Goal: Information Seeking & Learning: Find specific fact

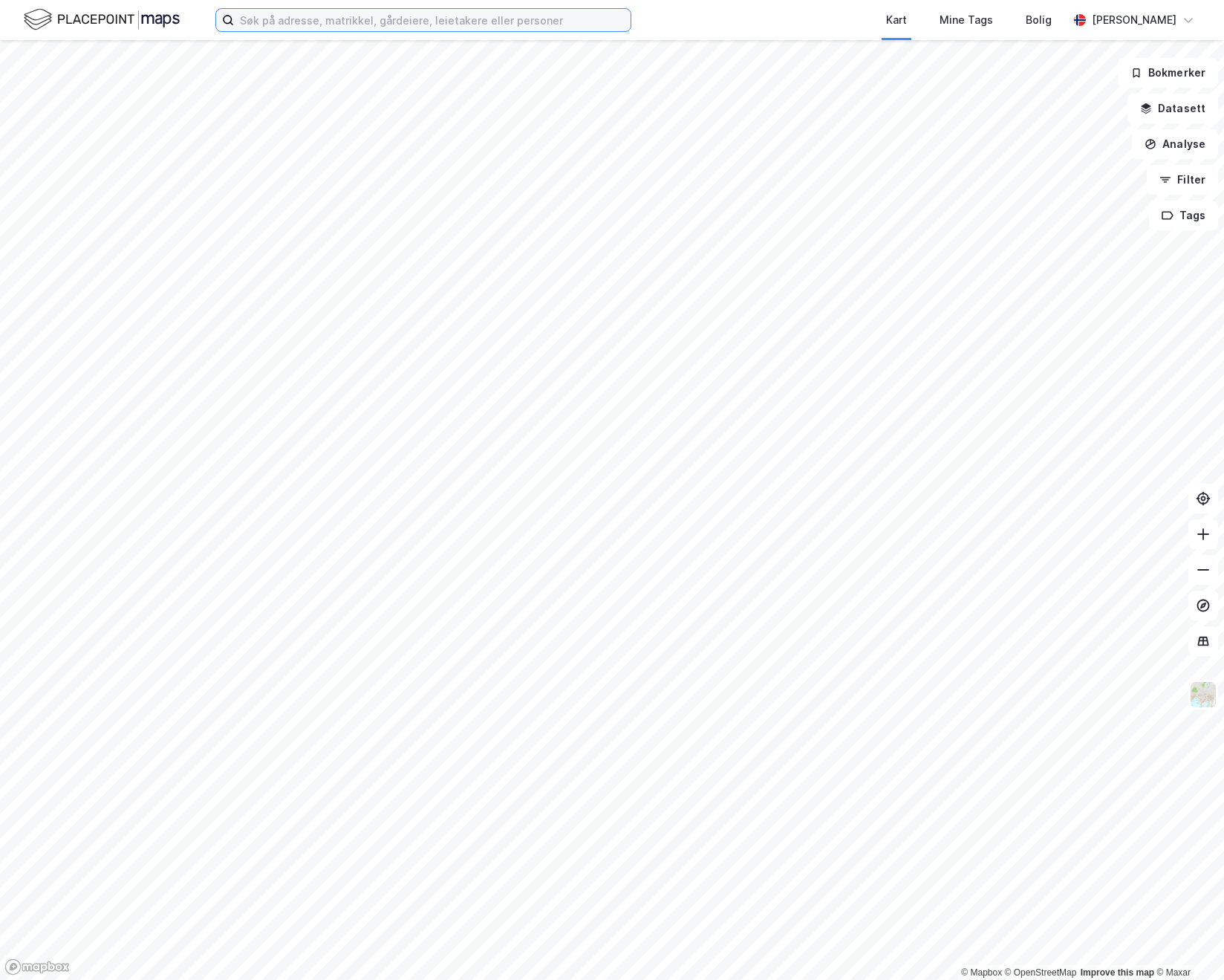
click at [275, 11] on input at bounding box center [432, 19] width 397 height 22
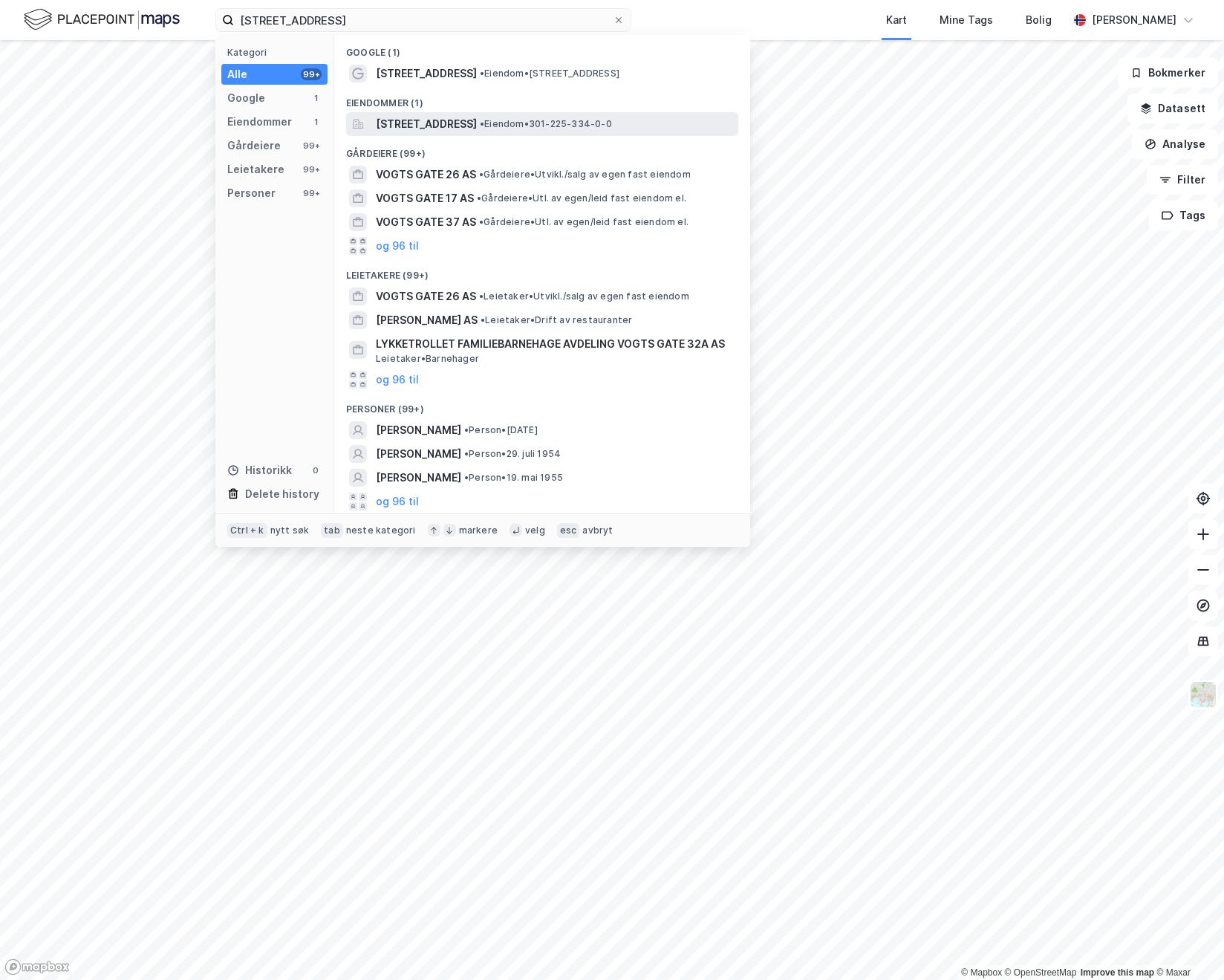
click at [477, 123] on span "[STREET_ADDRESS]" at bounding box center [427, 124] width 102 height 18
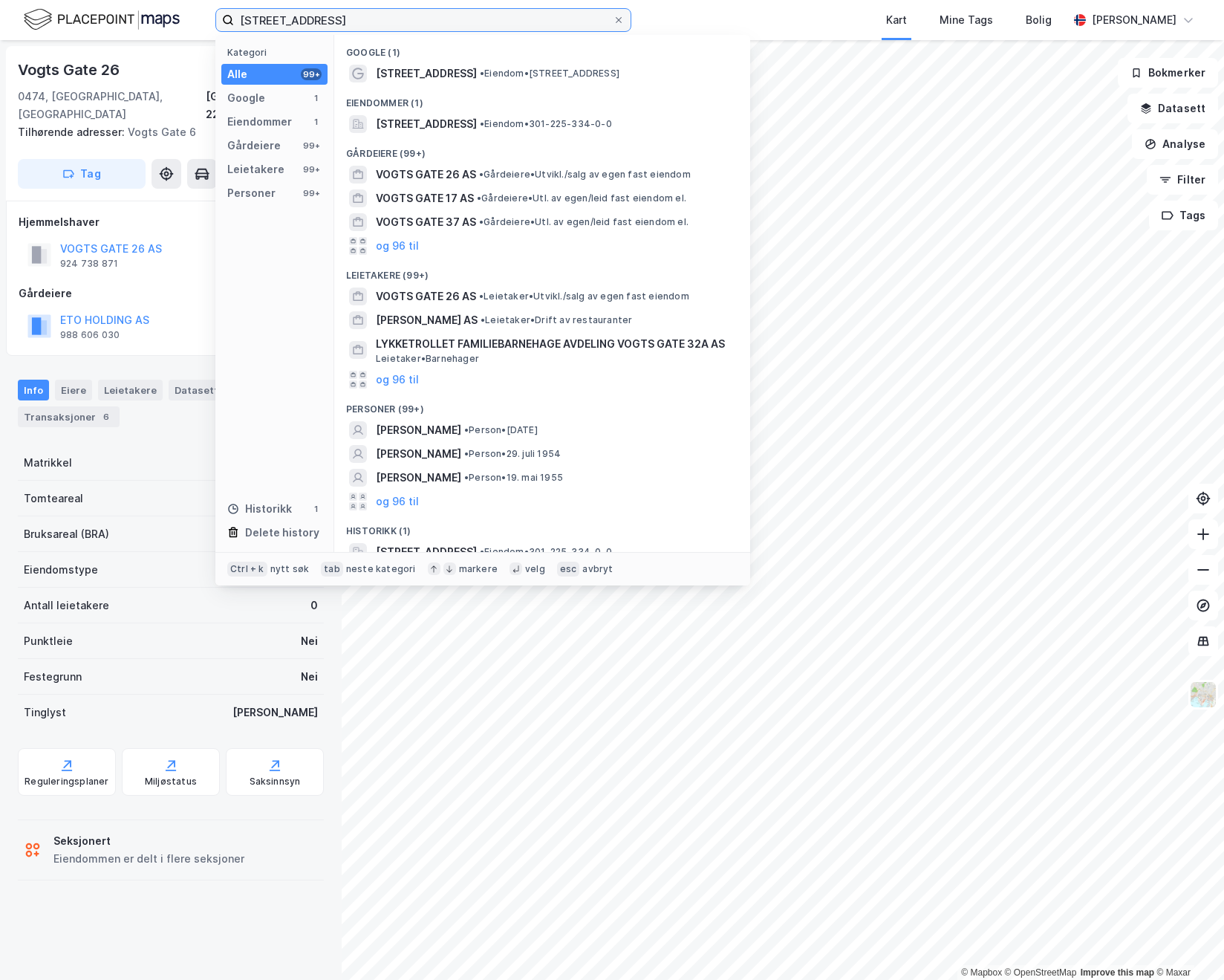
drag, startPoint x: 329, startPoint y: 26, endPoint x: 22, endPoint y: 34, distance: 307.1
click at [22, 34] on div "[STREET_ADDRESS] Kategori Alle 99+ Google 1 Eiendommer 1 Gårdeiere 99+ Leietake…" at bounding box center [612, 20] width 1224 height 40
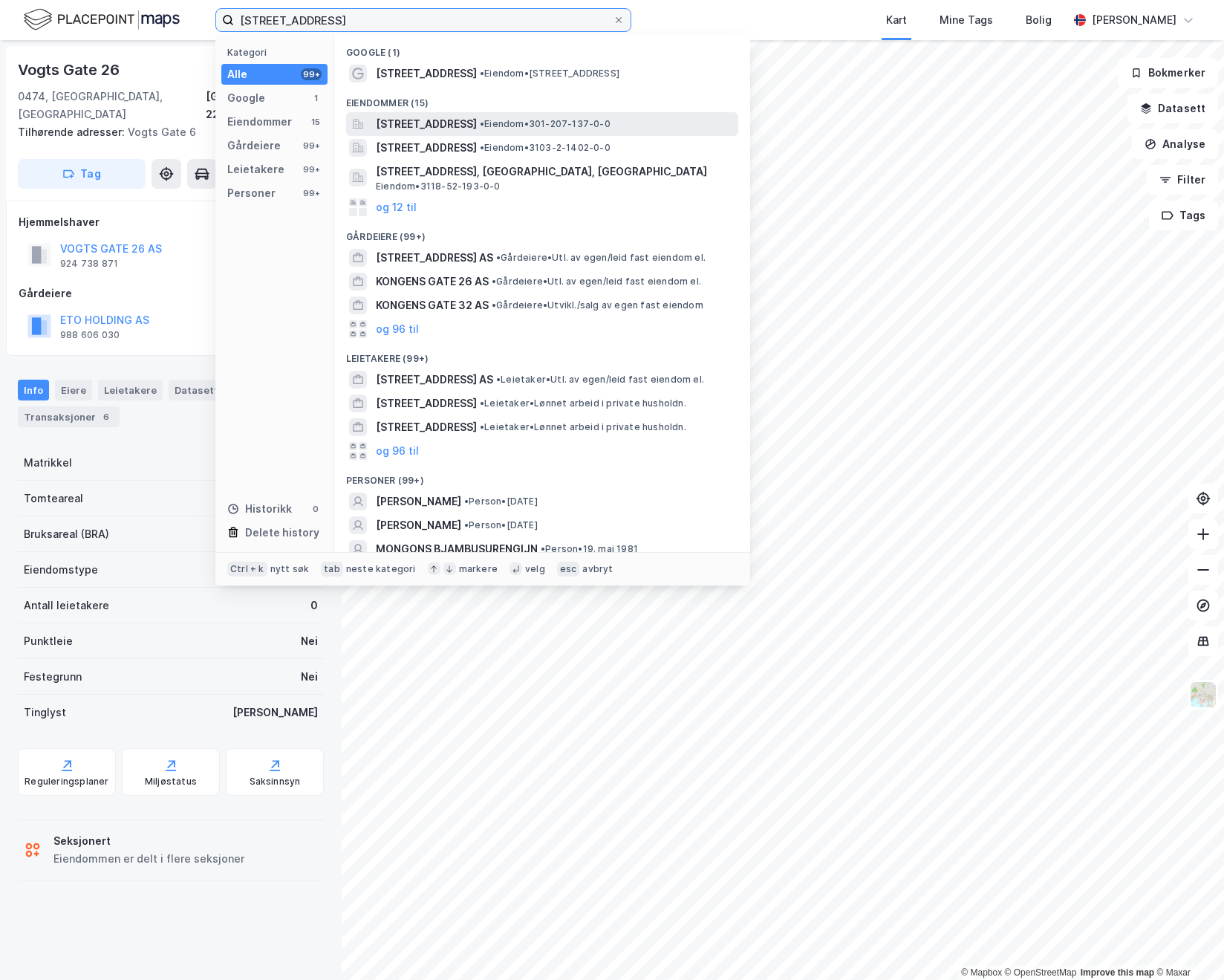
type input "[STREET_ADDRESS]"
click at [509, 114] on div "[STREET_ADDRESS] • Eiendom • 301-207-137-0-0" at bounding box center [543, 124] width 393 height 24
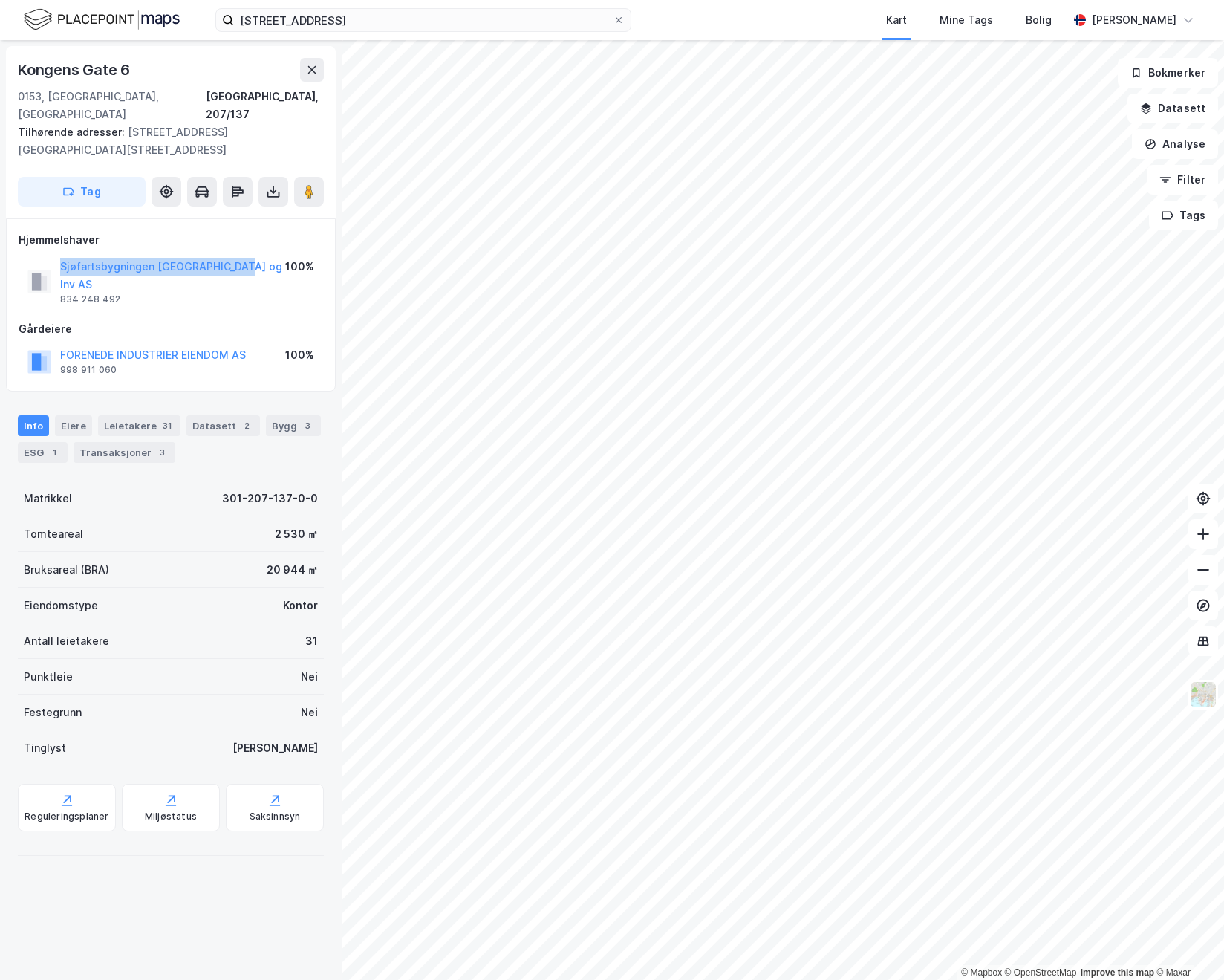
drag, startPoint x: 243, startPoint y: 231, endPoint x: 52, endPoint y: 231, distance: 191.0
click at [52, 255] on div "Sjøfartsbygningen [GEOGRAPHIC_DATA] og Inv AS 834 248 492 100%" at bounding box center [170, 282] width 305 height 54
copy button "Sjøfartsbygningen [GEOGRAPHIC_DATA] og Inv AS"
